Goal: Task Accomplishment & Management: Complete application form

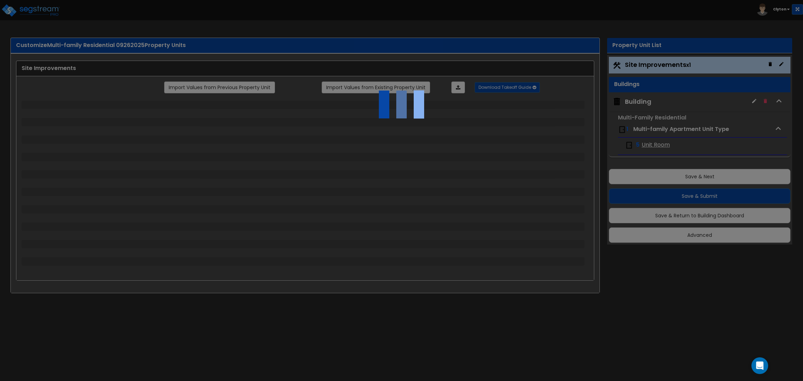
select select "2"
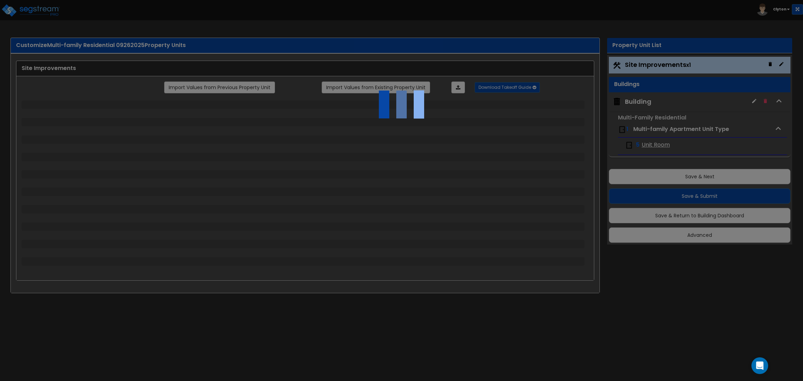
select select "1"
select select "2"
select select "3"
select select "1"
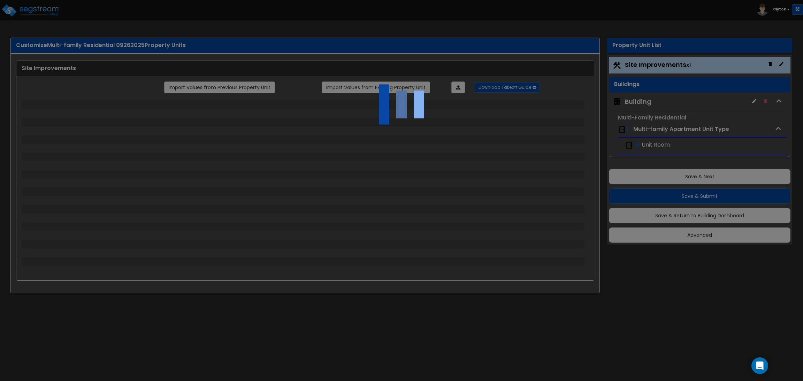
select select "1"
select select "2"
select select "4"
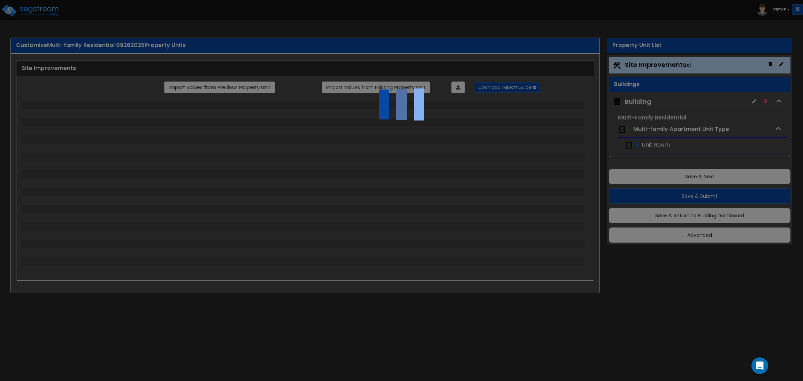
select select "4"
select select "1"
select select "2"
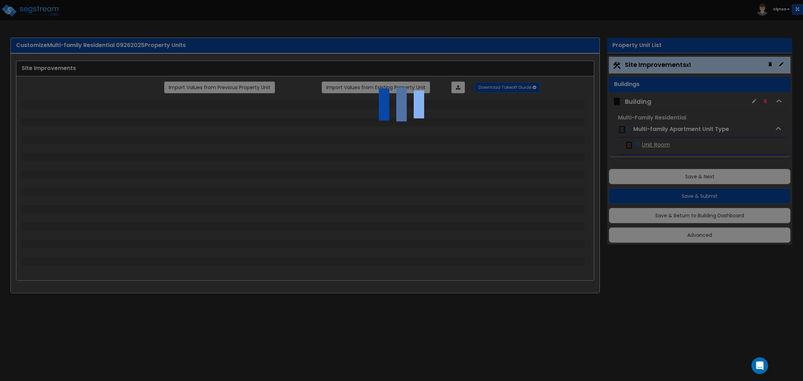
select select "2"
select select "1"
select select "2"
select select "1"
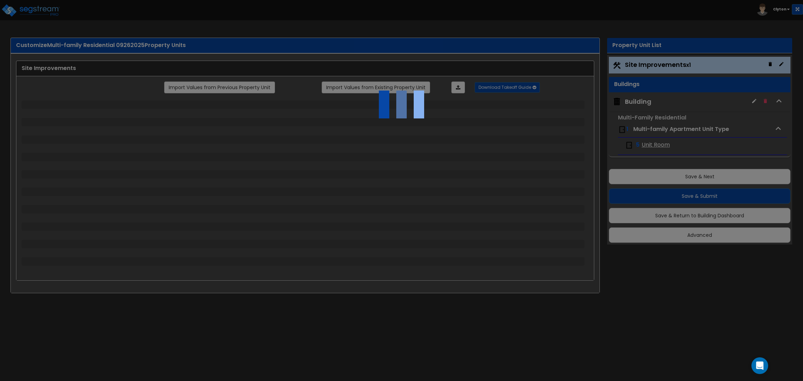
select select "1"
select select "2"
select select "4"
select select "3"
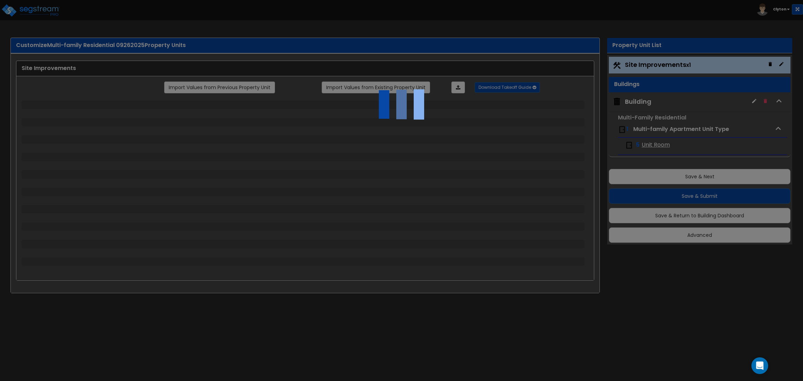
select select "2"
select select "3"
select select "2"
select select "1"
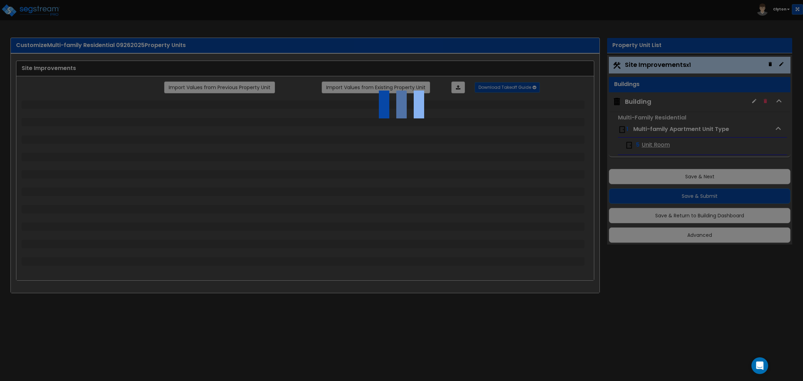
select select "2"
select select "1"
select select "2"
select select "1"
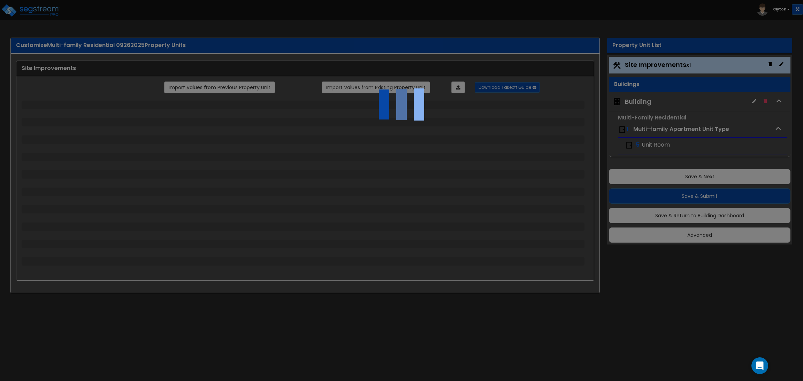
select select "2"
select select "1"
select select "7"
select select "1"
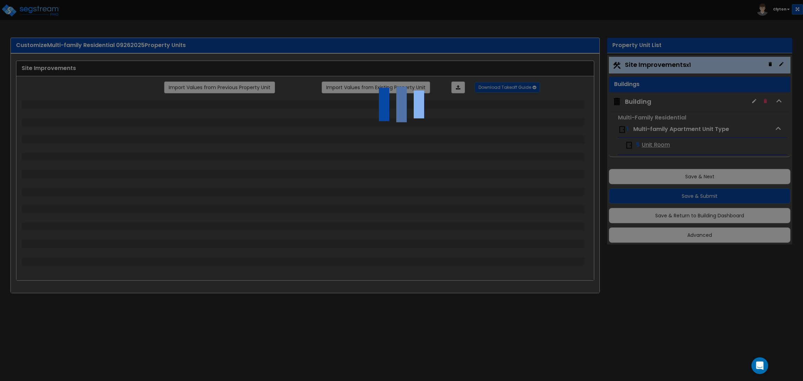
select select "2"
select select "1"
select select "13"
select select "1"
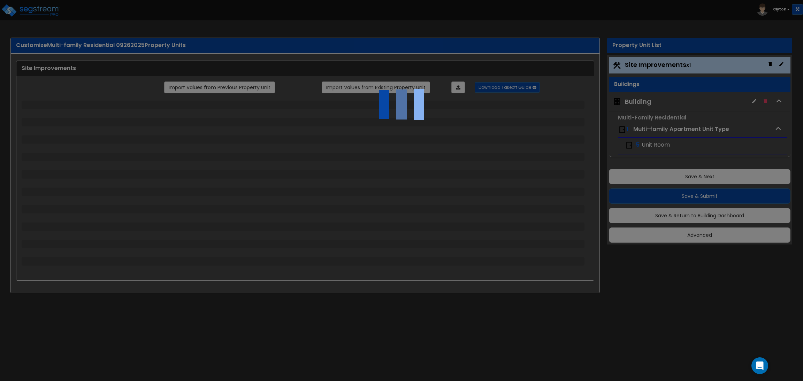
select select "5"
select select "2"
select select "1"
select select "2"
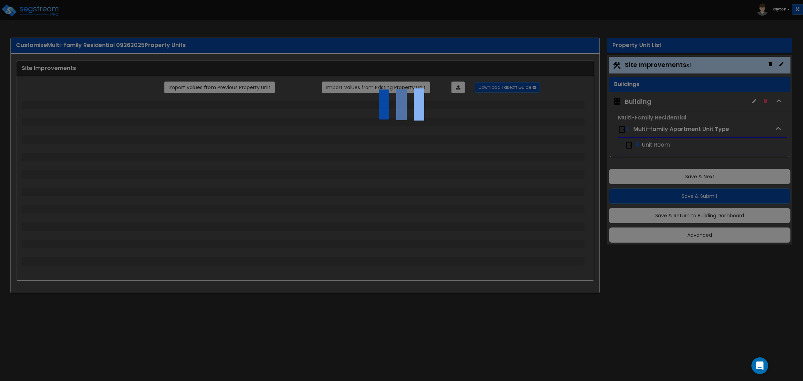
select select "3"
select select "1"
select select "3"
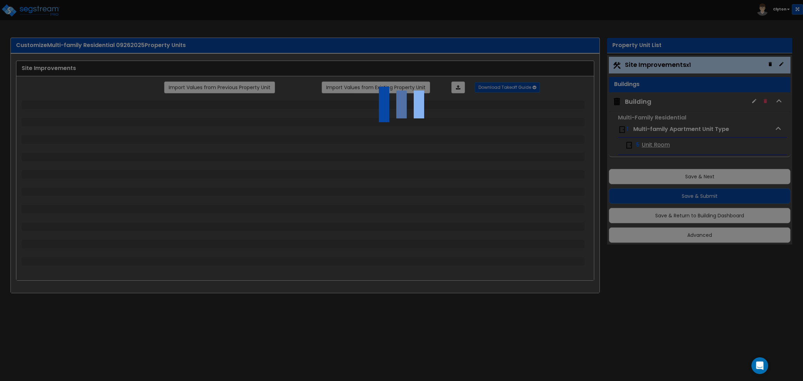
select select "2"
select select "1"
select select "2"
select select "1"
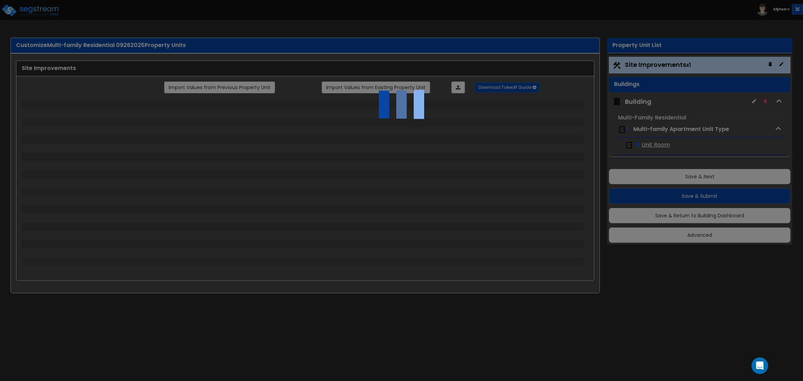
select select "1"
select select "4"
select select "1"
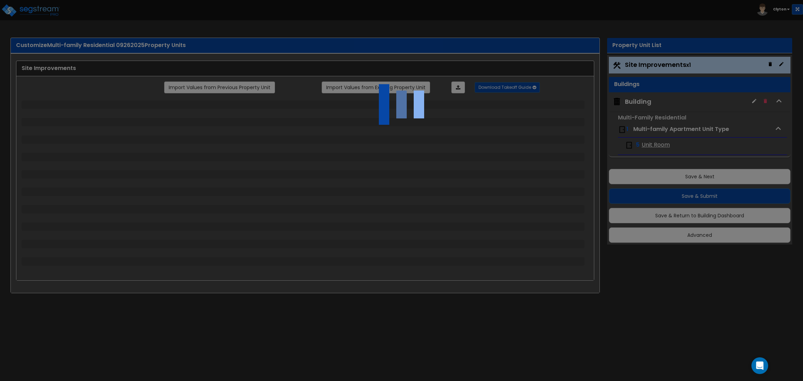
select select "1"
select select "2"
select select "3"
select select "2"
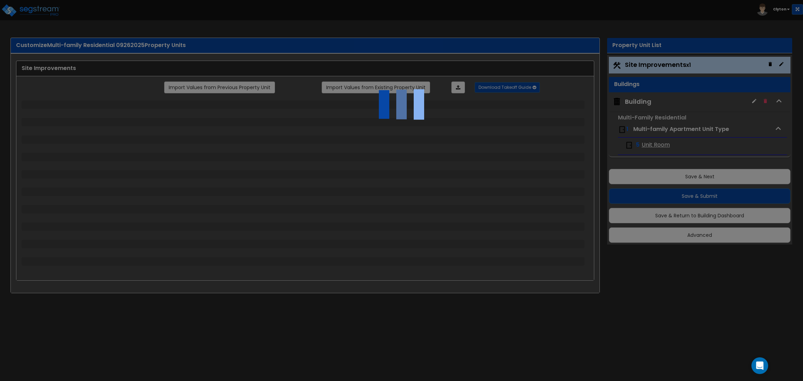
select select "1"
select select "3"
select select "2"
select select "1"
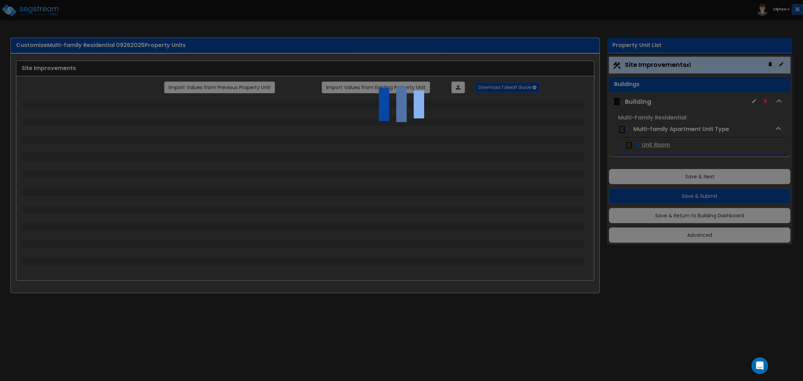
select select "3"
select select "11"
select select "8"
select select "5"
select select "3"
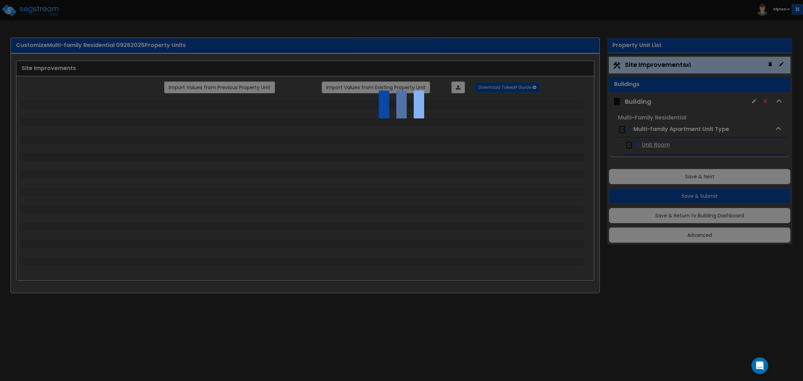
select select "1"
select select "5"
select select "7"
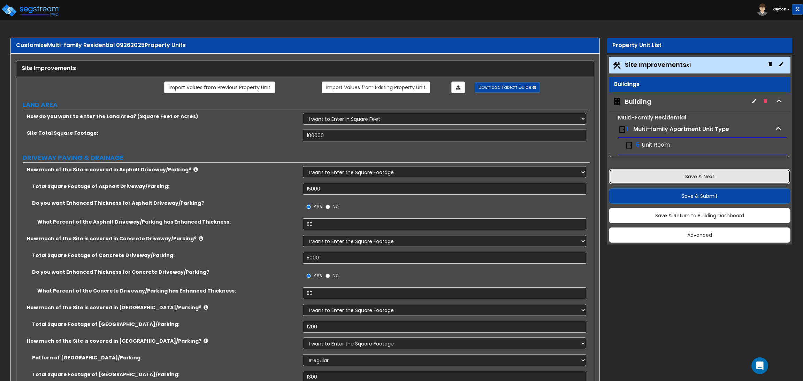
click at [685, 176] on button "Save & Next" at bounding box center [700, 176] width 182 height 15
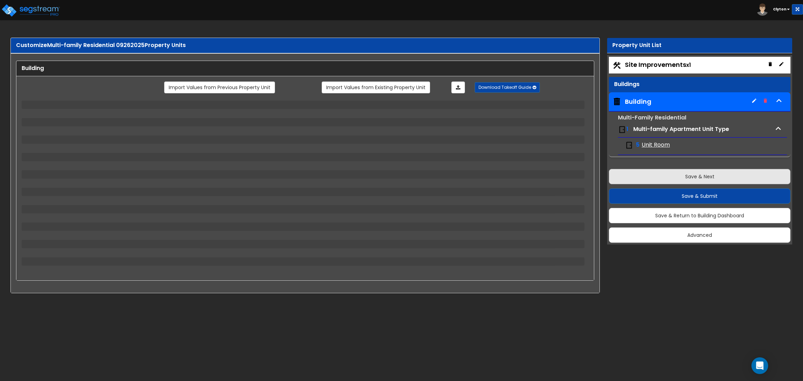
select select "8"
select select "1"
select select "5"
select select "1"
select select "2"
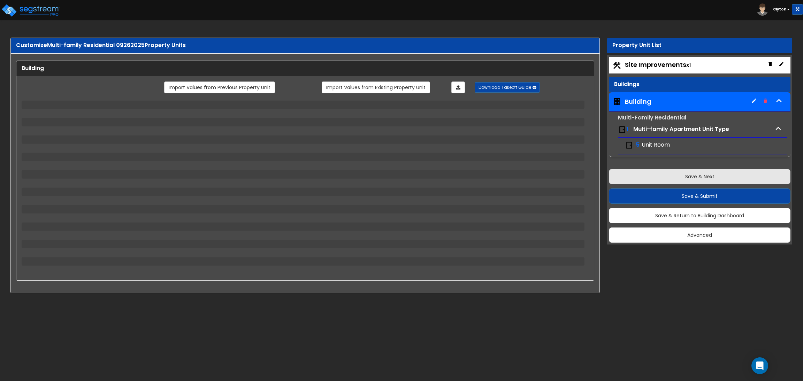
select select "4"
select select "2"
select select "3"
select select "2"
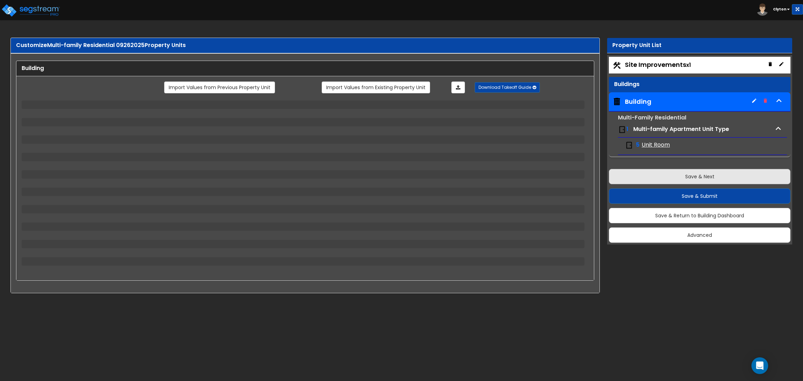
select select "1"
select select "2"
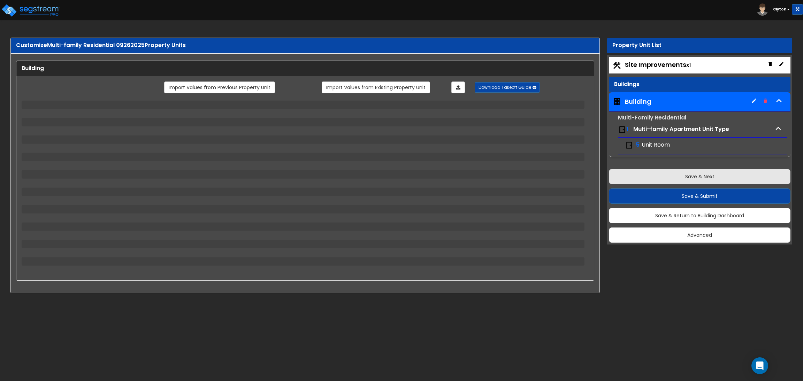
select select "5"
select select "2"
select select "1"
select select "4"
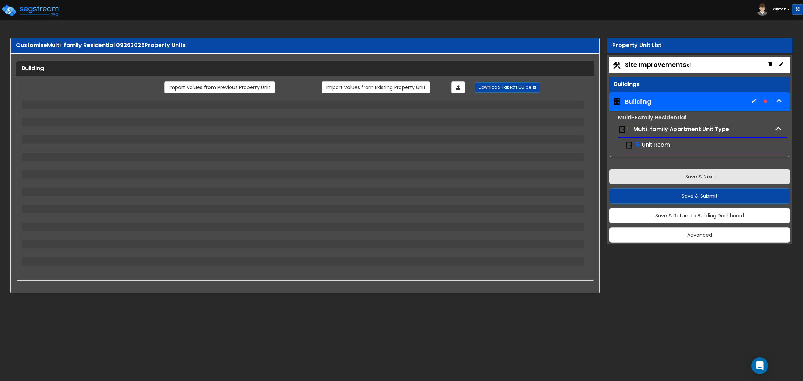
select select "3"
select select "1"
select select "4"
select select "1"
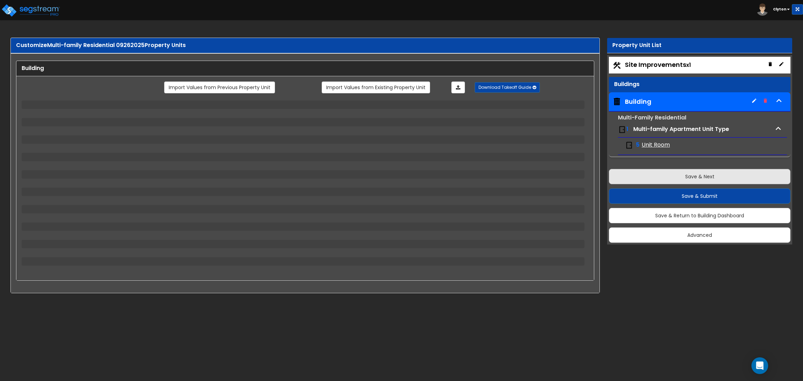
select select "1"
select select "3"
select select "1"
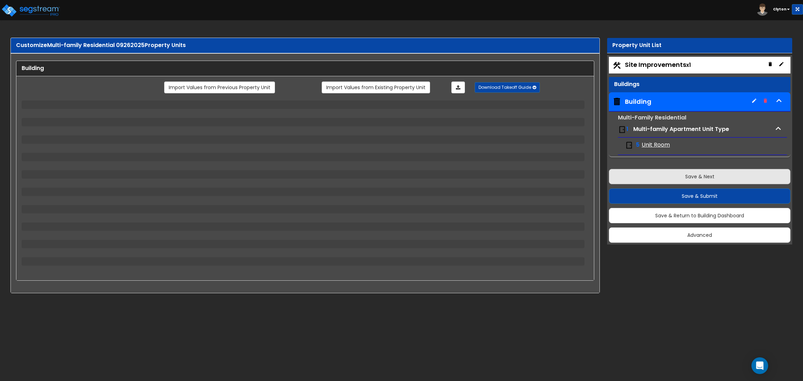
select select "1"
select select "4"
select select "1"
select select "3"
select select "1"
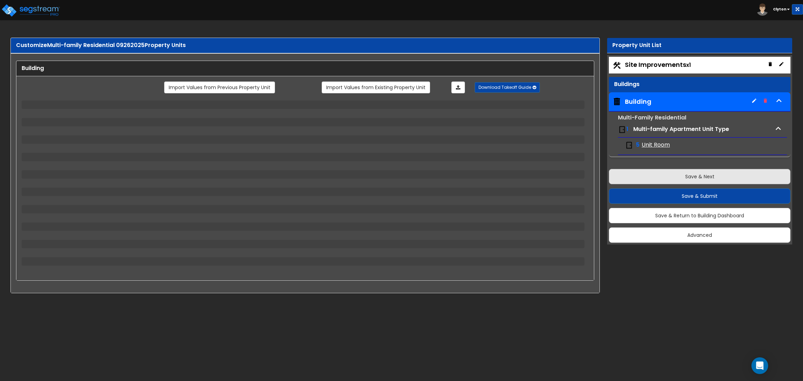
select select "3"
select select "5"
select select "2"
select select "1"
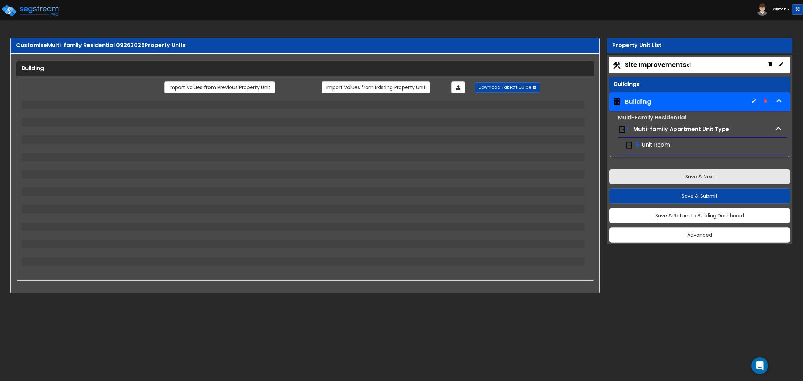
select select "1"
select select "3"
select select "2"
select select "7"
select select "1"
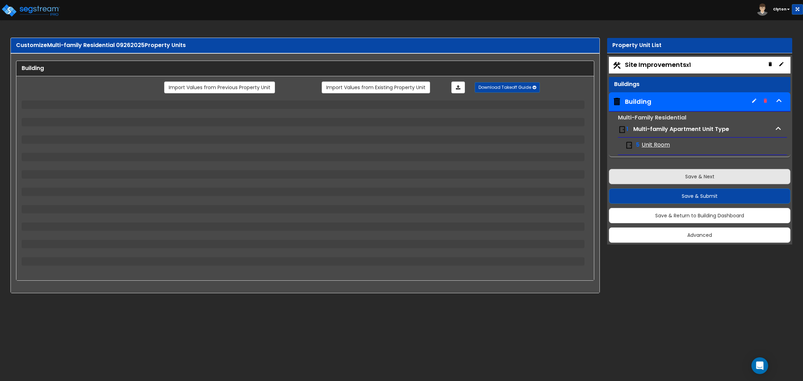
select select "1"
select select "3"
select select "2"
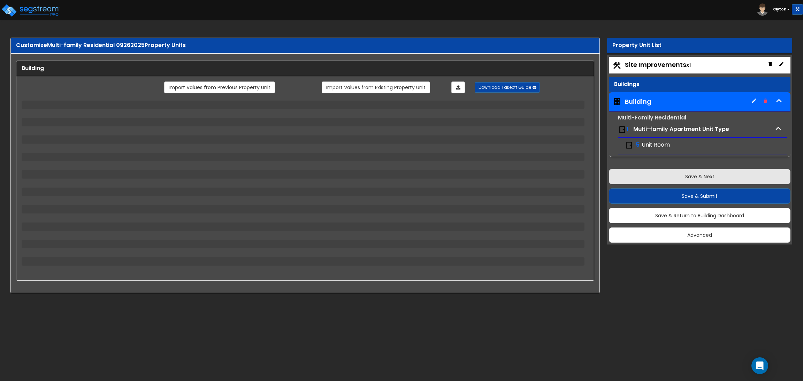
select select "3"
select select "2"
select select "1"
select select "3"
select select "1"
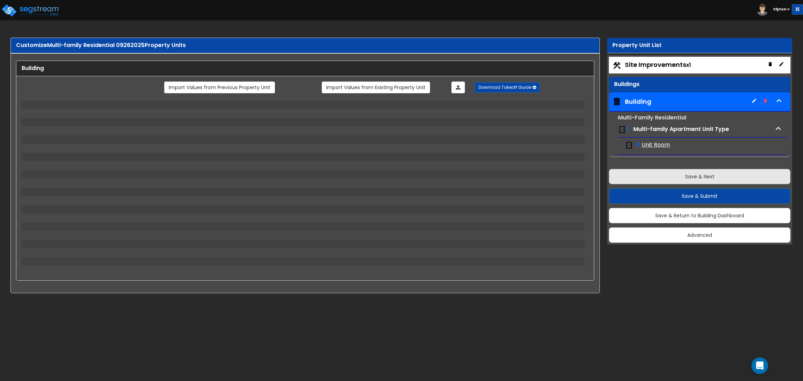
select select "1"
select select "5"
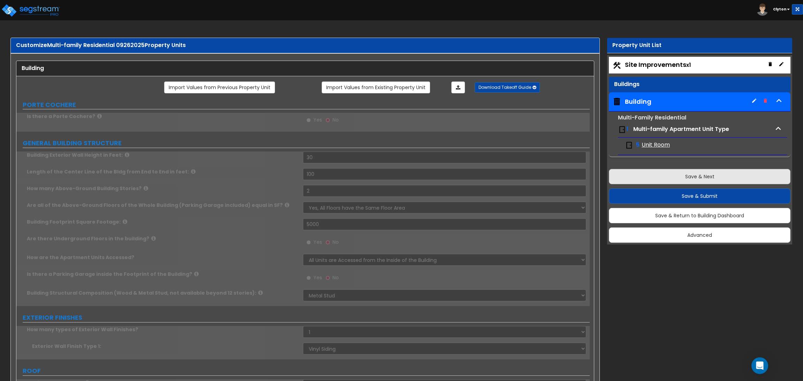
radio input "true"
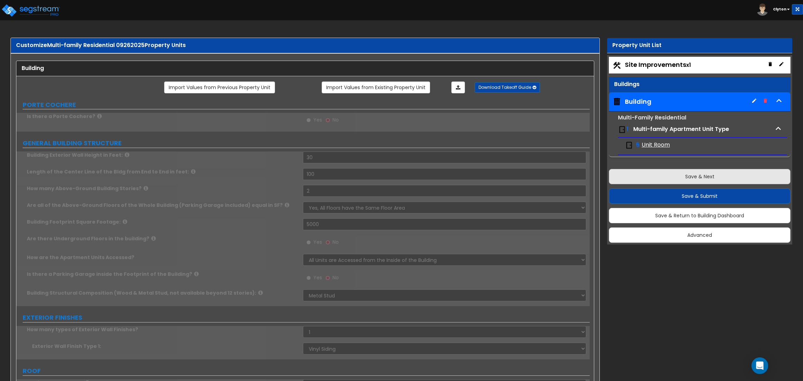
radio input "true"
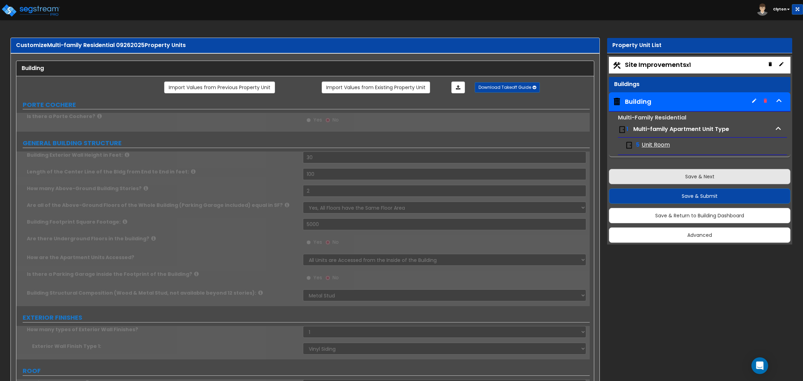
radio input "true"
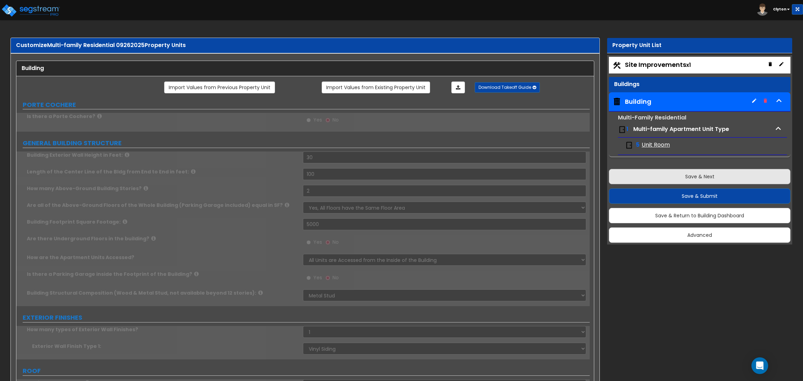
radio input "true"
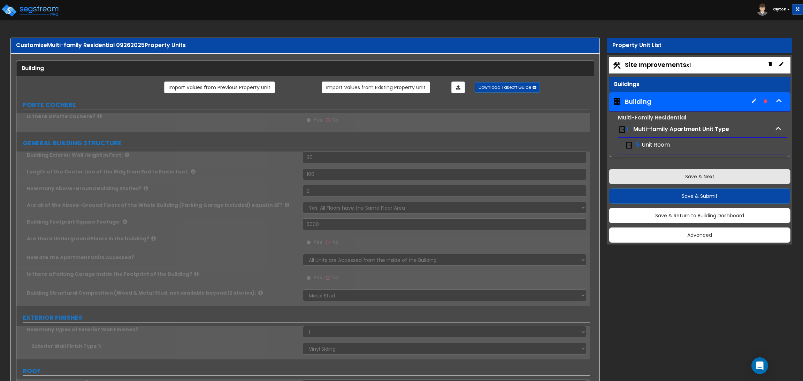
radio input "true"
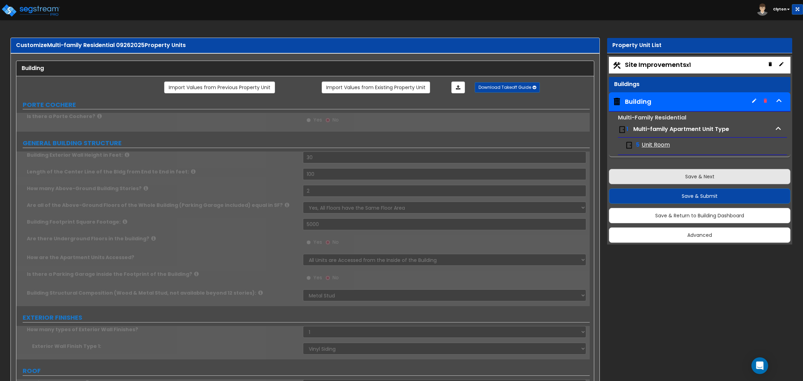
radio input "true"
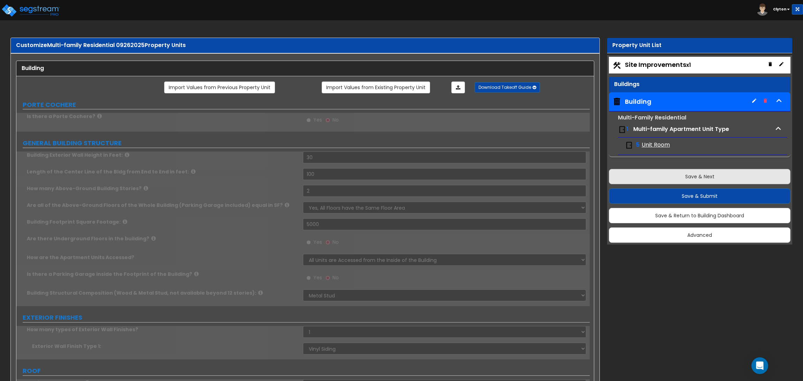
radio input "true"
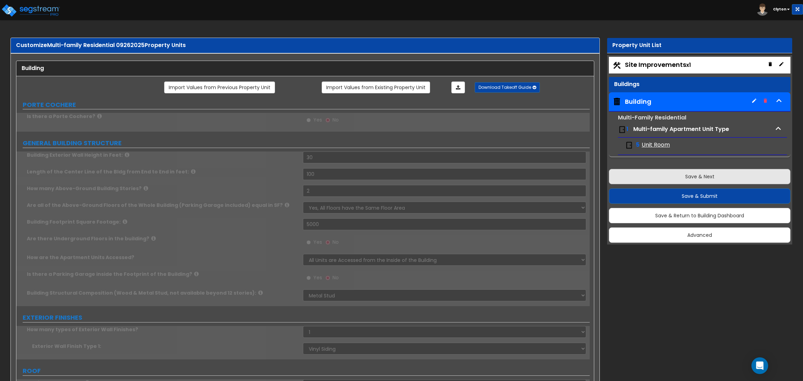
radio input "true"
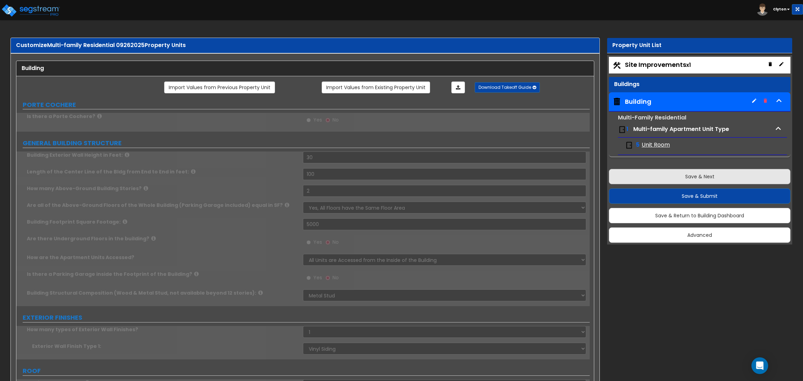
radio input "true"
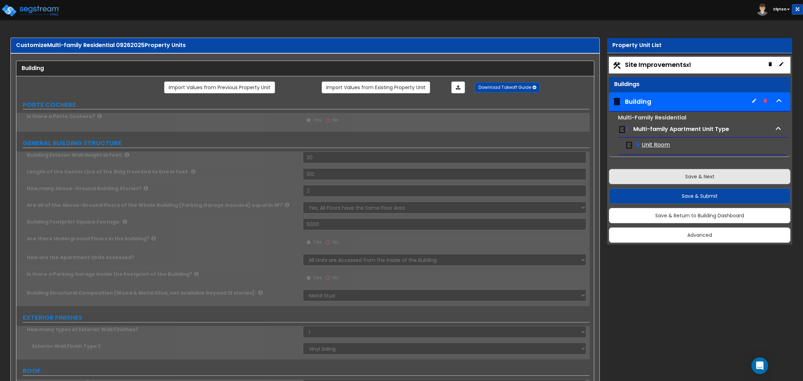
radio input "true"
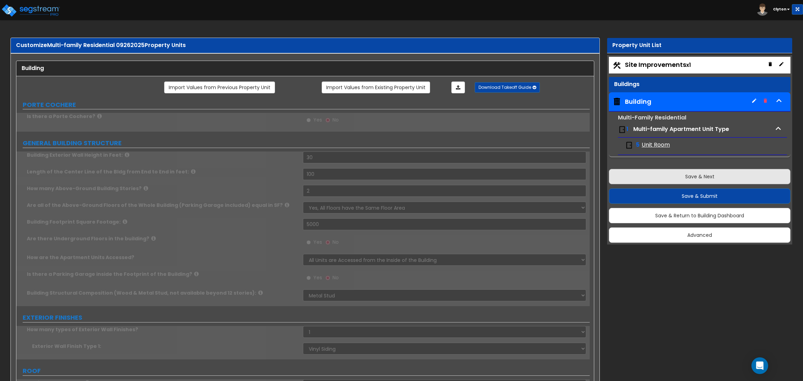
radio input "true"
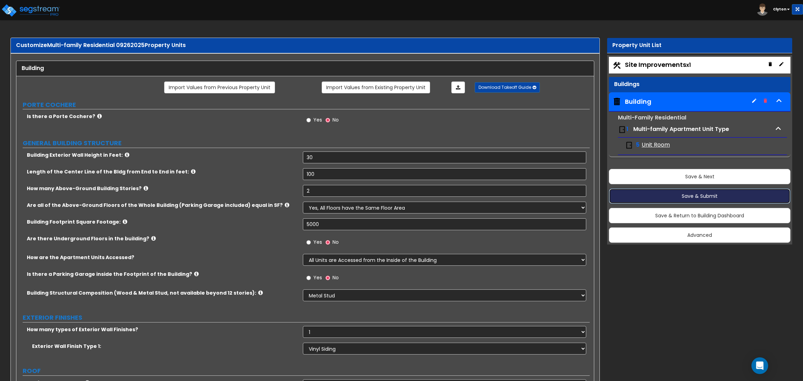
click at [652, 195] on button "Save & Submit" at bounding box center [700, 196] width 182 height 15
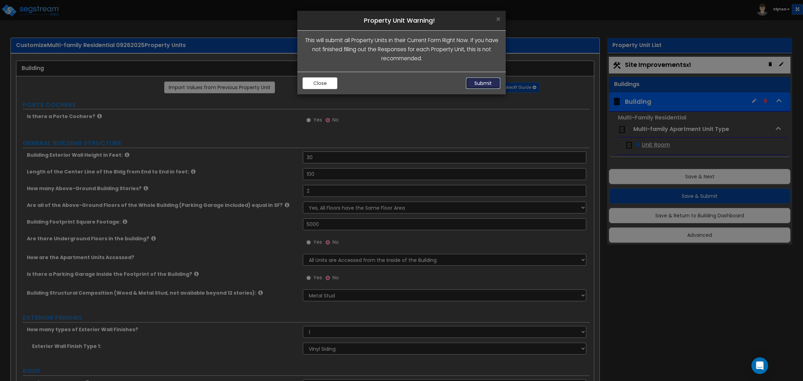
click at [474, 86] on button "Submit" at bounding box center [483, 83] width 35 height 12
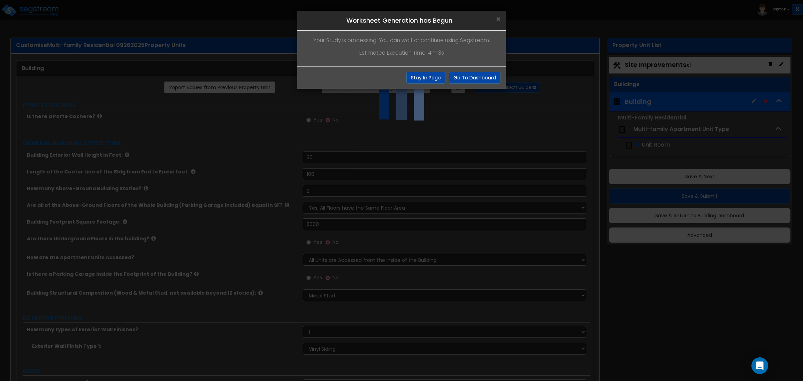
click at [642, 296] on div "× Worksheet Generation has Begun Your Study is processing. You can wait or cont…" at bounding box center [401, 190] width 803 height 381
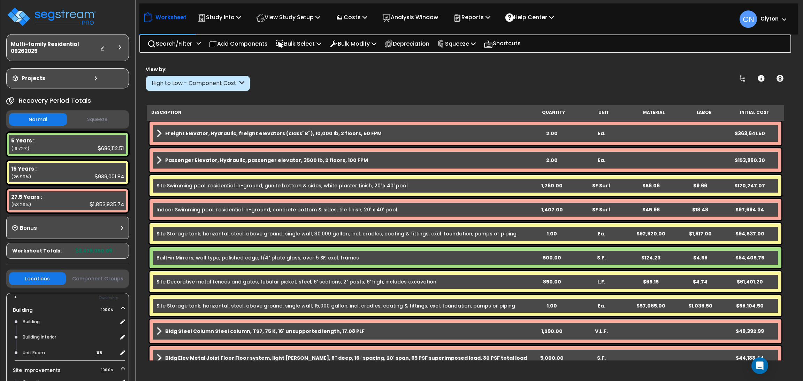
click at [724, 71] on div "View by: High to Low - Component Cost High to Low - Component Cost" at bounding box center [465, 79] width 644 height 26
